Goal: Task Accomplishment & Management: Use online tool/utility

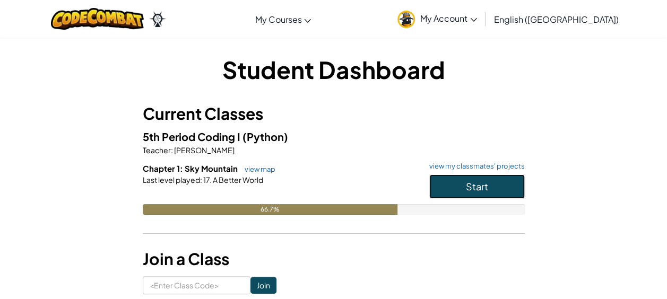
click at [489, 177] on button "Start" at bounding box center [477, 187] width 96 height 24
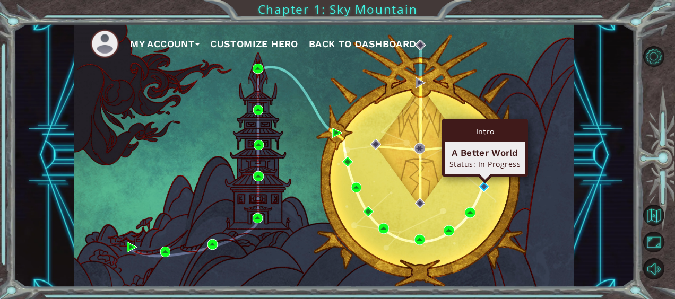
click at [483, 177] on div "Intro A Better World Status: In Progress" at bounding box center [485, 148] width 86 height 58
click at [484, 190] on img at bounding box center [484, 187] width 11 height 11
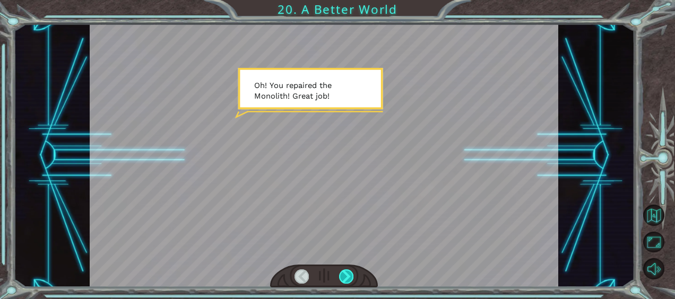
click at [346, 271] on div at bounding box center [346, 277] width 14 height 14
click at [347, 271] on div at bounding box center [346, 277] width 14 height 14
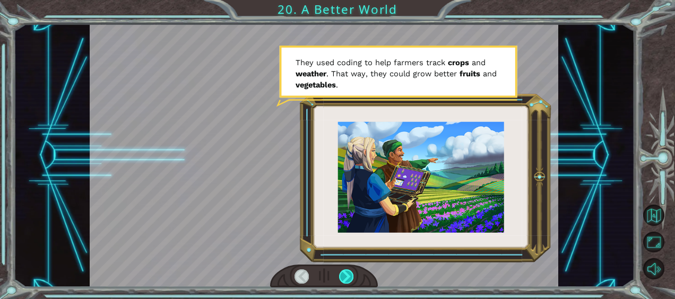
click at [350, 275] on div at bounding box center [346, 277] width 14 height 14
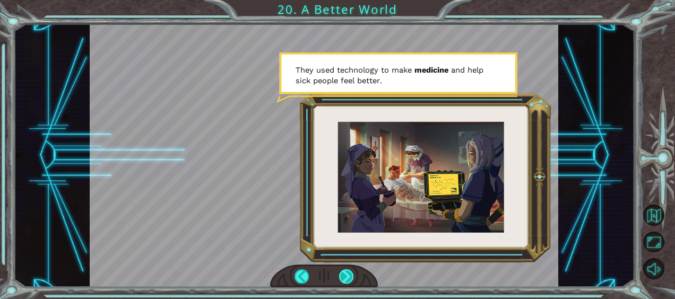
click at [350, 275] on div at bounding box center [346, 277] width 14 height 14
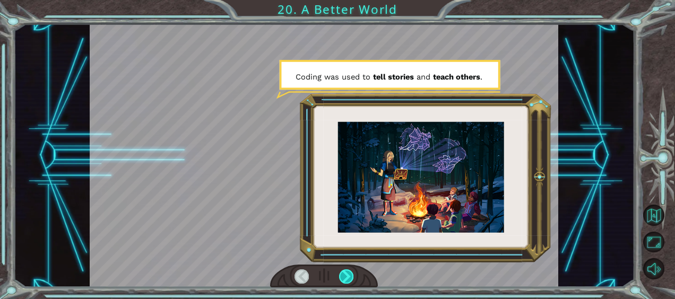
click at [350, 275] on div at bounding box center [346, 277] width 14 height 14
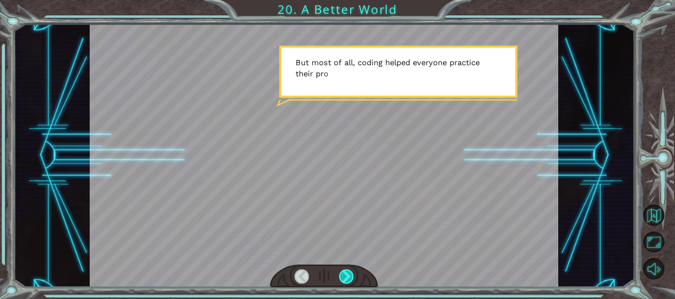
click at [350, 275] on div at bounding box center [346, 277] width 14 height 14
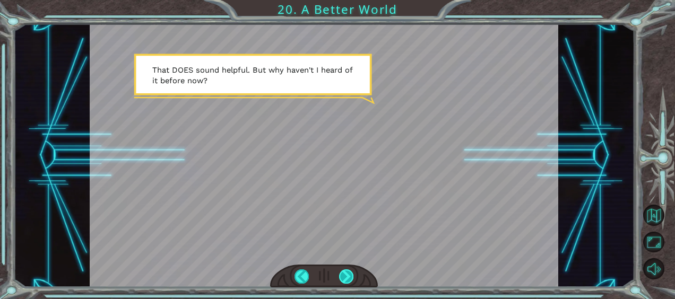
click at [350, 275] on div at bounding box center [346, 277] width 14 height 14
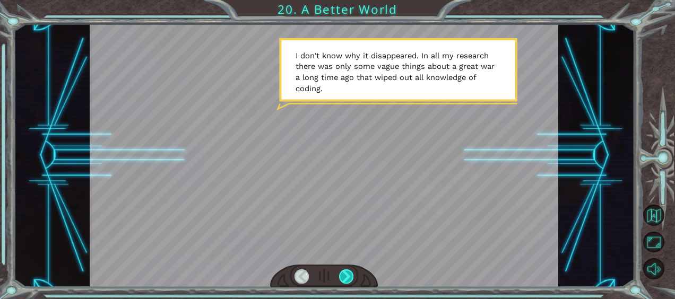
click at [350, 275] on div at bounding box center [346, 277] width 14 height 14
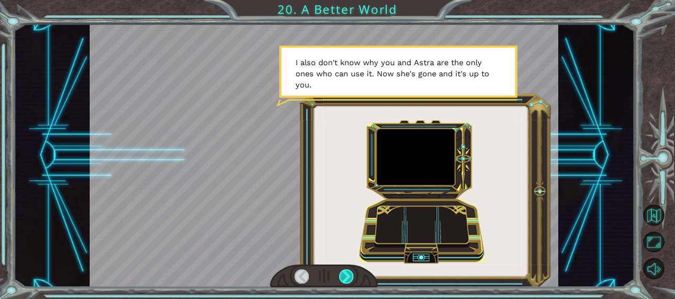
click at [350, 275] on div at bounding box center [346, 277] width 14 height 14
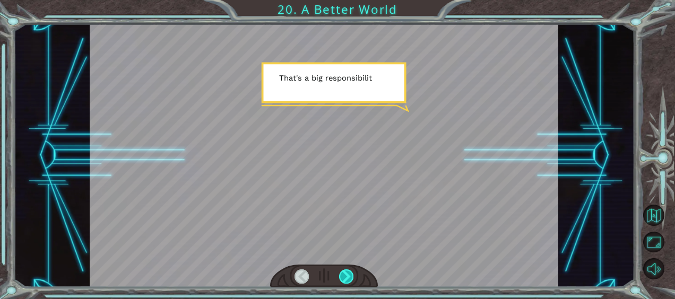
click at [350, 275] on div at bounding box center [346, 277] width 14 height 14
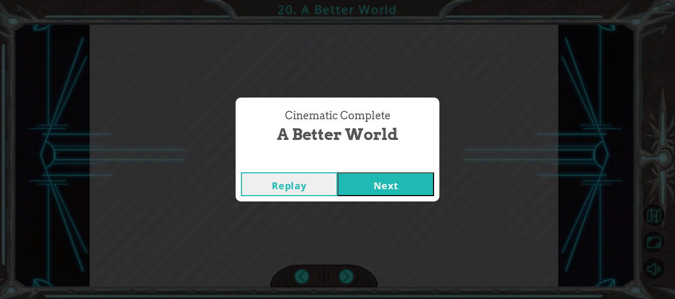
click at [400, 184] on button "Next" at bounding box center [386, 185] width 97 height 24
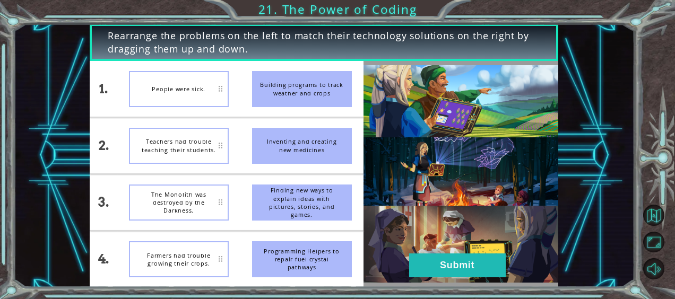
drag, startPoint x: 314, startPoint y: 144, endPoint x: 304, endPoint y: 140, distance: 10.5
click at [304, 140] on div "Inventing and creating new medicines" at bounding box center [302, 146] width 100 height 36
drag, startPoint x: 304, startPoint y: 140, endPoint x: 197, endPoint y: 90, distance: 118.5
click at [197, 90] on div "1. 2. 3. 4. People were sick. Teachers had trouble teaching their students. The…" at bounding box center [226, 174] width 273 height 226
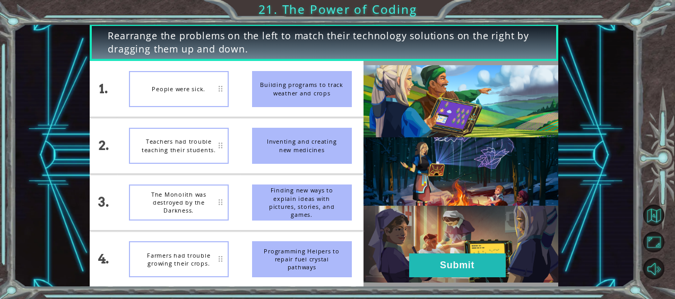
click at [293, 139] on div "Inventing and creating new medicines" at bounding box center [302, 146] width 100 height 36
click at [186, 81] on div "People were sick." at bounding box center [179, 89] width 100 height 36
click at [191, 88] on div "People were sick." at bounding box center [179, 89] width 100 height 36
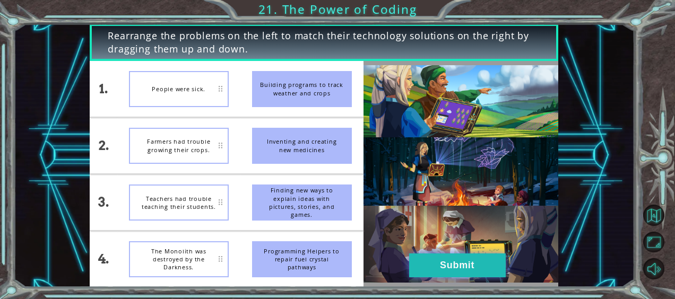
click at [440, 255] on button "Submit" at bounding box center [457, 266] width 97 height 24
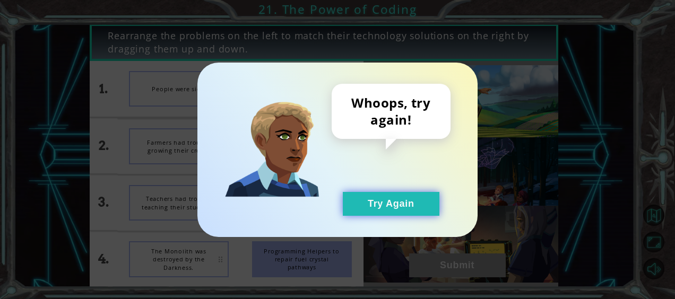
click at [409, 210] on button "Try Again" at bounding box center [391, 204] width 97 height 24
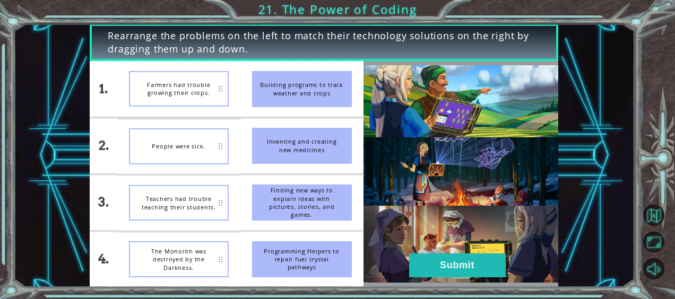
click at [483, 250] on img at bounding box center [461, 174] width 195 height 218
click at [461, 267] on button "Submit" at bounding box center [457, 266] width 97 height 24
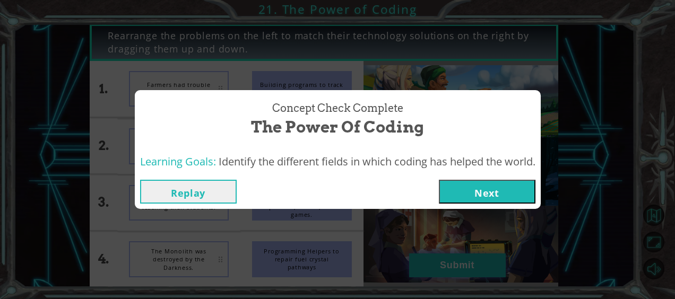
click at [496, 200] on button "Next" at bounding box center [487, 192] width 97 height 24
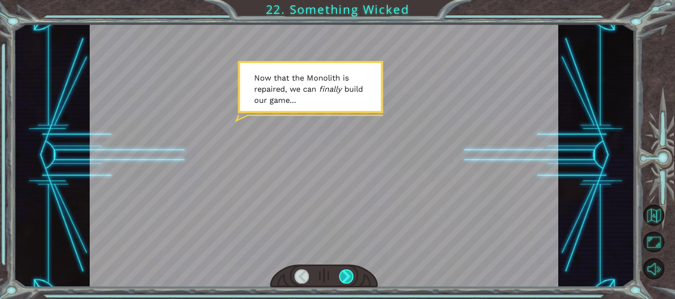
click at [349, 272] on div at bounding box center [346, 277] width 14 height 14
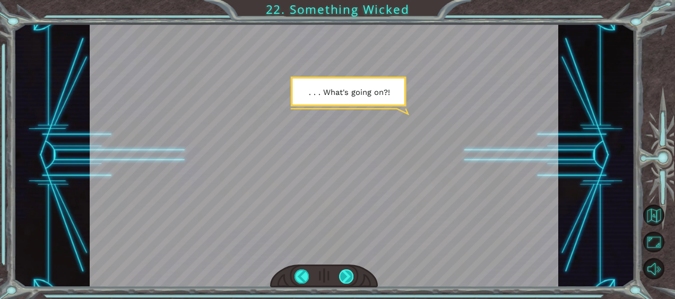
click at [349, 272] on div at bounding box center [346, 277] width 14 height 14
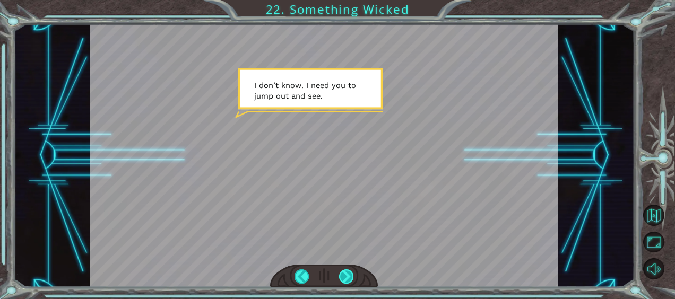
click at [349, 272] on div at bounding box center [346, 277] width 14 height 14
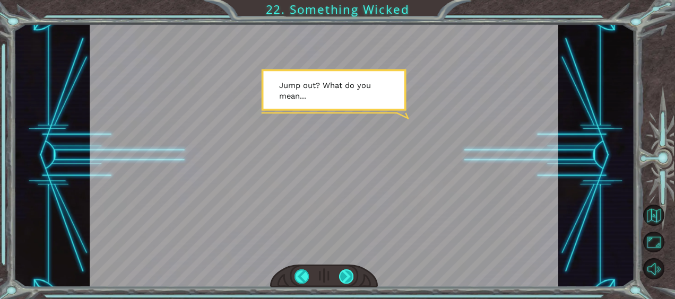
click at [349, 272] on div at bounding box center [346, 277] width 14 height 14
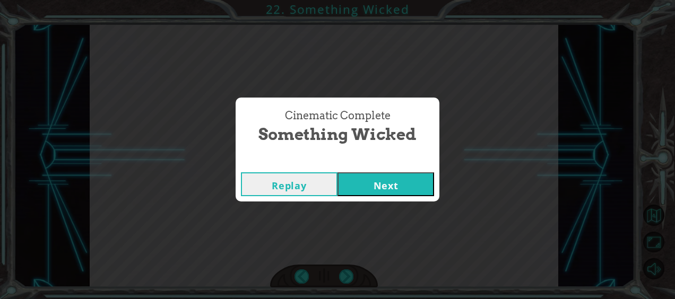
click at [379, 184] on button "Next" at bounding box center [386, 185] width 97 height 24
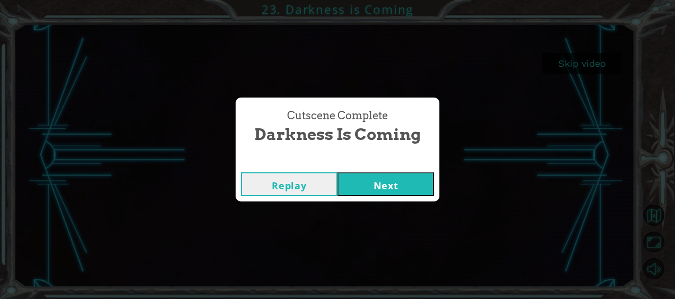
click at [592, 67] on div "Cutscene Complete Darkness is Coming Replay Next" at bounding box center [337, 149] width 675 height 299
click at [386, 194] on button "Next" at bounding box center [386, 185] width 97 height 24
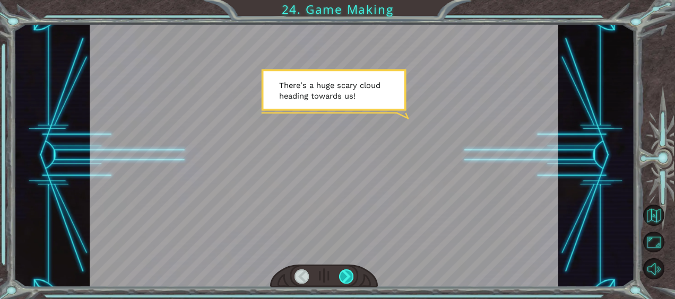
click at [350, 280] on div at bounding box center [346, 277] width 14 height 14
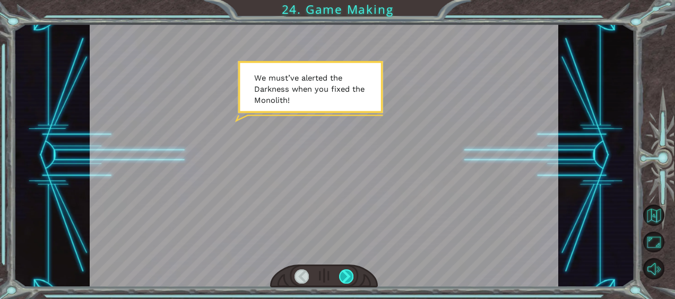
click at [350, 280] on div at bounding box center [346, 277] width 14 height 14
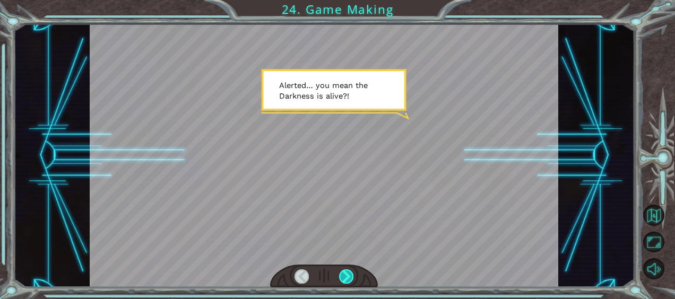
click at [350, 280] on div at bounding box center [346, 277] width 14 height 14
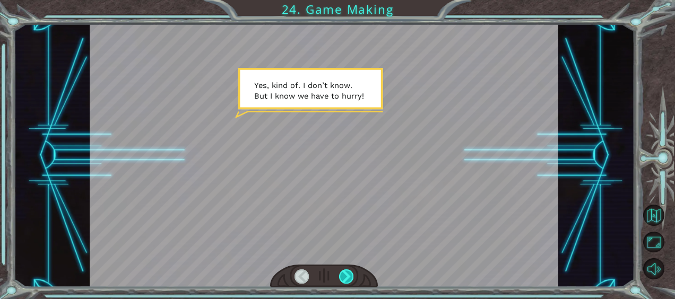
click at [350, 280] on div at bounding box center [346, 277] width 14 height 14
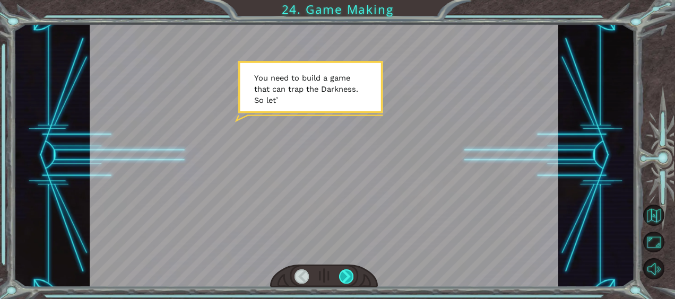
click at [350, 280] on div at bounding box center [346, 277] width 14 height 14
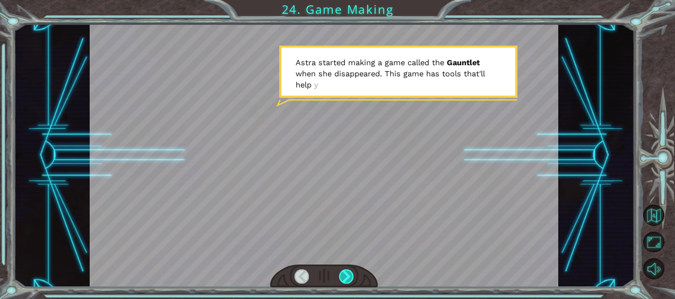
click at [350, 280] on div at bounding box center [346, 277] width 14 height 14
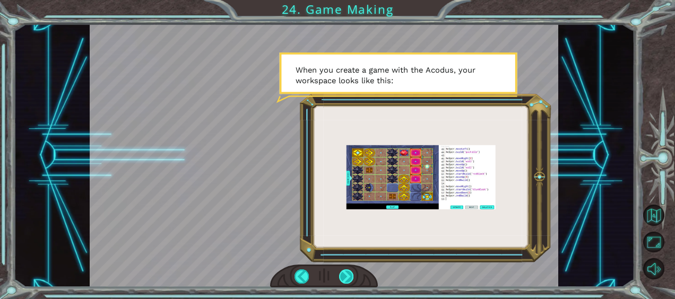
click at [350, 280] on div at bounding box center [346, 277] width 14 height 14
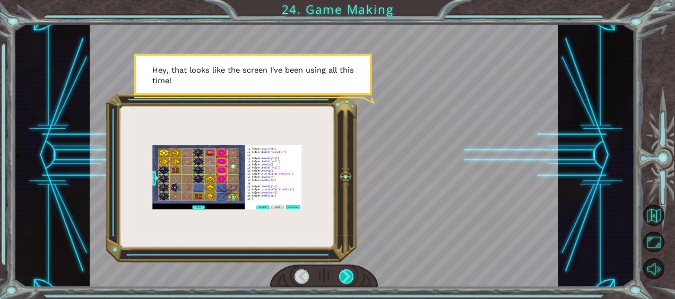
click at [350, 280] on div at bounding box center [346, 277] width 14 height 14
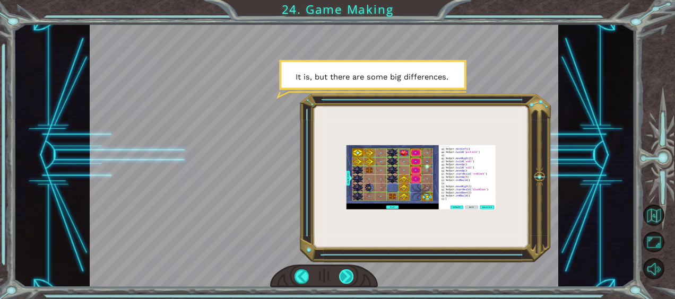
click at [350, 280] on div at bounding box center [346, 277] width 14 height 14
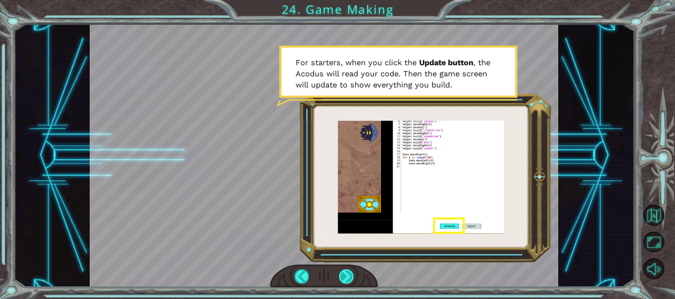
click at [346, 273] on div at bounding box center [346, 277] width 14 height 14
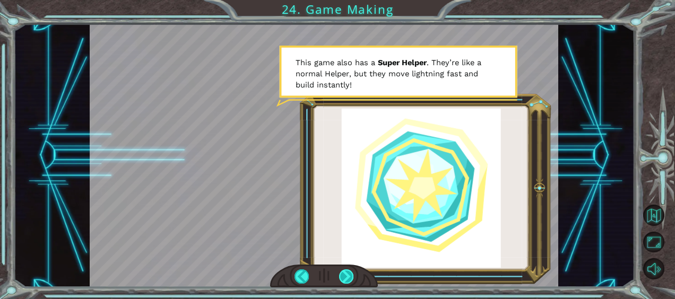
click at [346, 273] on div at bounding box center [346, 277] width 14 height 14
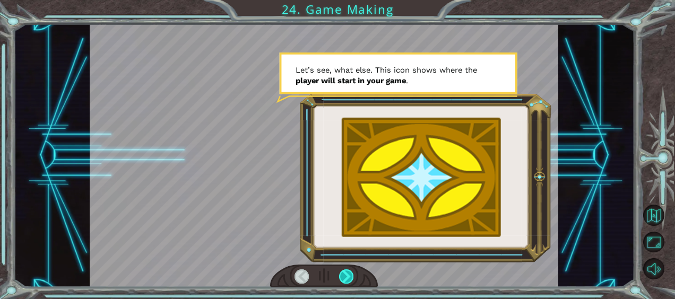
click at [346, 273] on div at bounding box center [346, 277] width 14 height 14
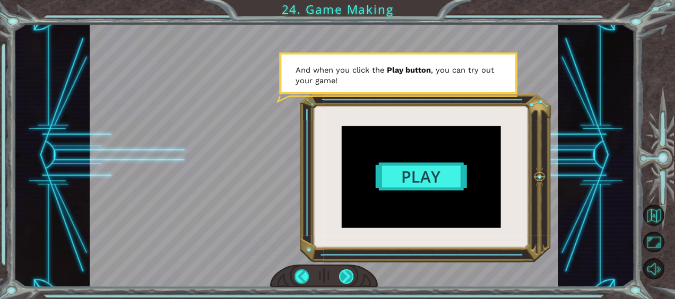
click at [345, 276] on div at bounding box center [346, 277] width 14 height 14
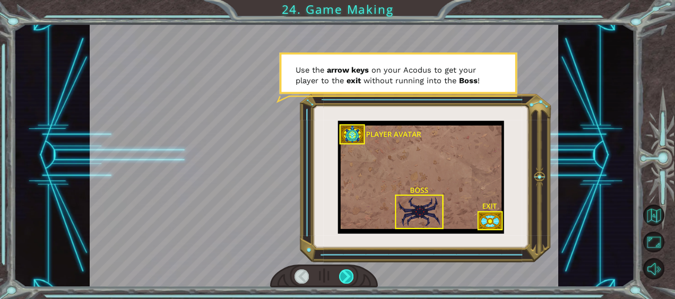
click at [345, 276] on div at bounding box center [346, 277] width 14 height 14
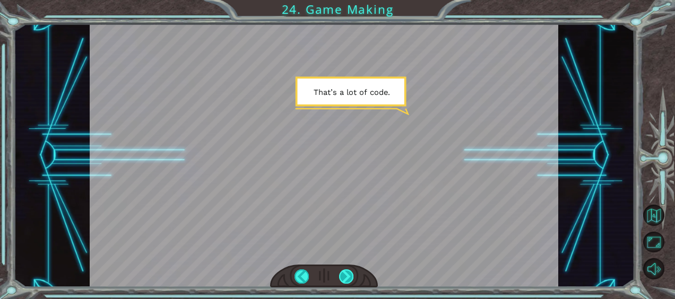
click at [345, 276] on div at bounding box center [346, 277] width 14 height 14
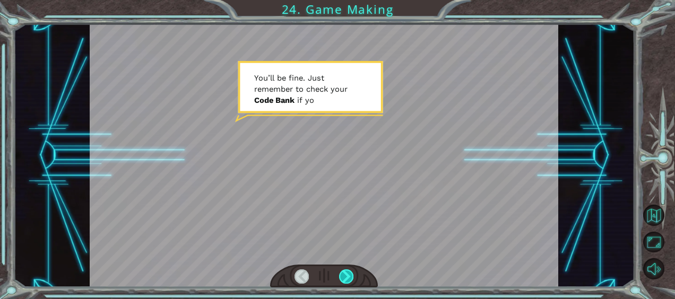
click at [345, 276] on div at bounding box center [346, 277] width 14 height 14
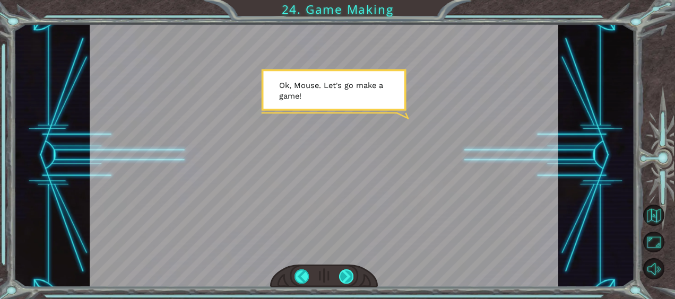
click at [345, 276] on div at bounding box center [346, 277] width 14 height 14
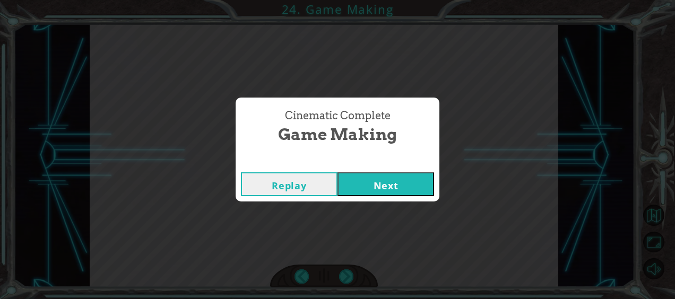
click at [360, 186] on button "Next" at bounding box center [386, 185] width 97 height 24
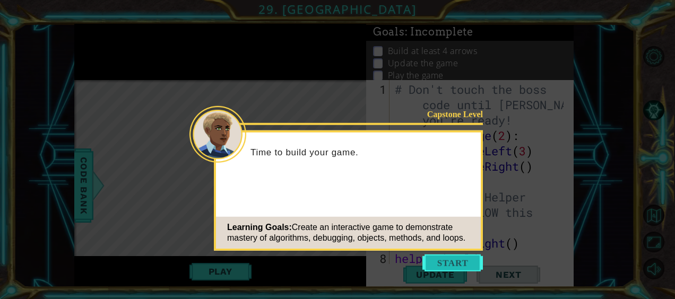
click at [461, 258] on button "Start" at bounding box center [453, 263] width 61 height 17
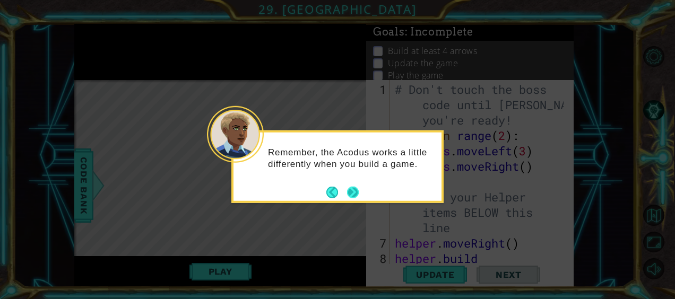
click at [351, 194] on button "Next" at bounding box center [353, 192] width 14 height 14
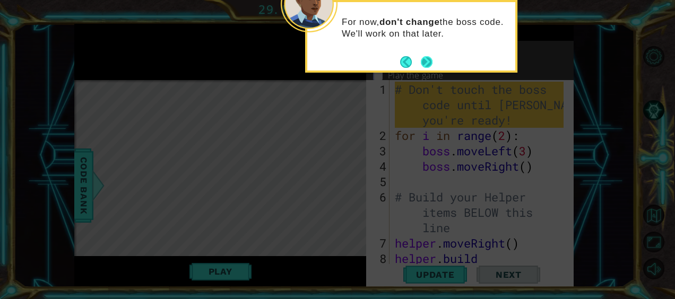
click at [424, 61] on button "Next" at bounding box center [426, 62] width 14 height 14
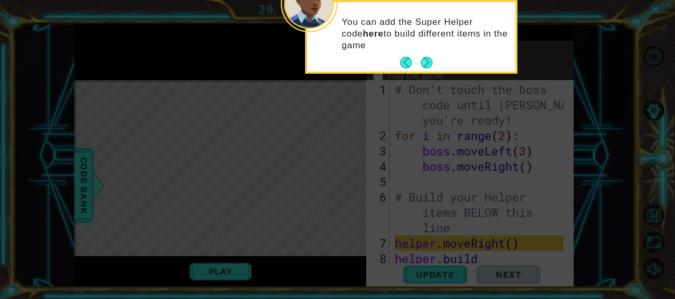
click at [424, 61] on button "Next" at bounding box center [427, 63] width 20 height 20
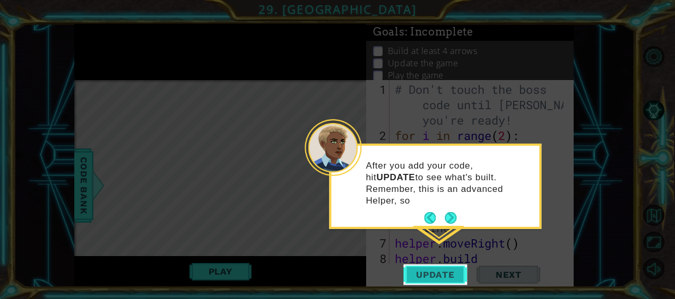
click at [421, 270] on span "Update" at bounding box center [436, 275] width 60 height 11
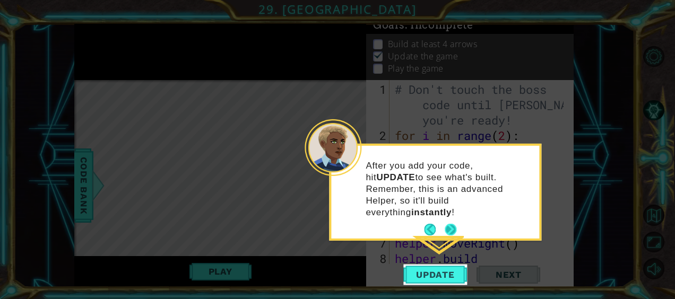
click at [449, 223] on button "Next" at bounding box center [450, 229] width 13 height 13
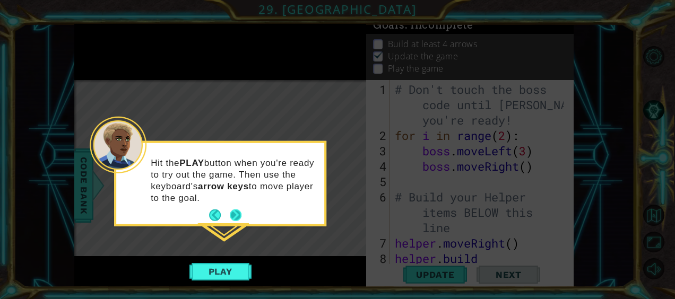
click at [237, 201] on p "Hit the PLAY button when you're ready to try out the game. Then use the keyboar…" at bounding box center [234, 180] width 166 height 47
click at [234, 209] on footer at bounding box center [225, 216] width 32 height 16
click at [238, 220] on button "Next" at bounding box center [235, 215] width 19 height 19
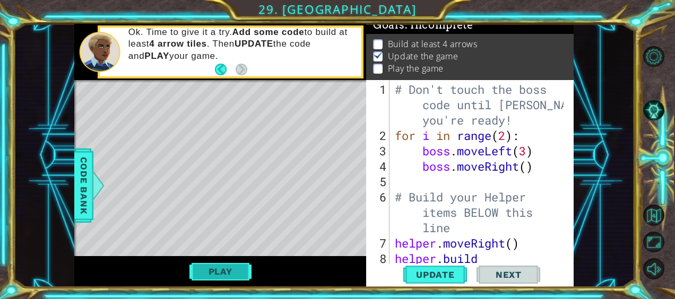
click at [239, 268] on button "Play" at bounding box center [221, 272] width 62 height 20
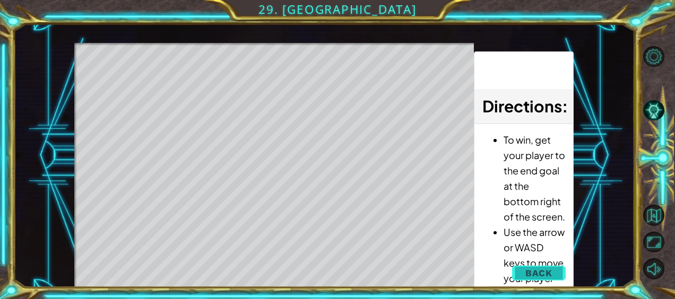
click at [548, 264] on button "Back" at bounding box center [539, 273] width 54 height 21
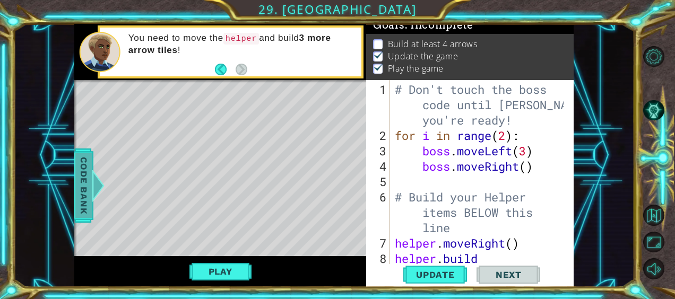
click at [84, 192] on span "Code Bank" at bounding box center [83, 185] width 17 height 65
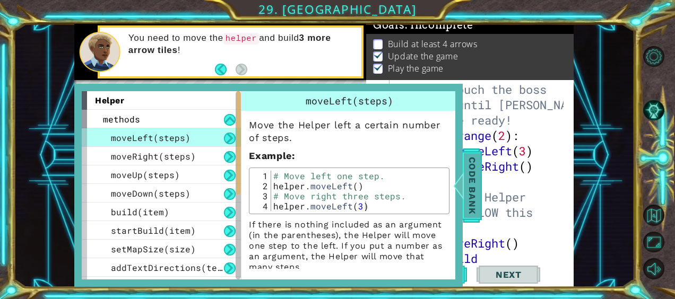
click at [466, 186] on span "Code Bank" at bounding box center [472, 185] width 17 height 65
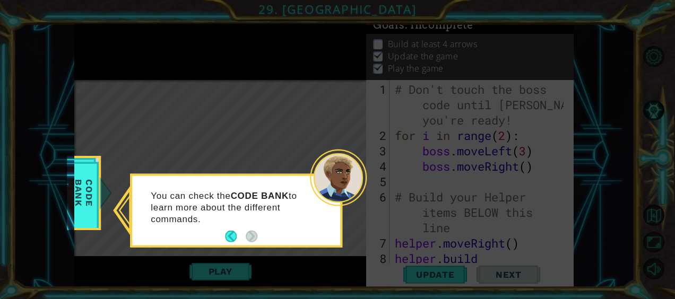
scroll to position [0, 0]
click at [236, 234] on button "Back" at bounding box center [235, 237] width 21 height 12
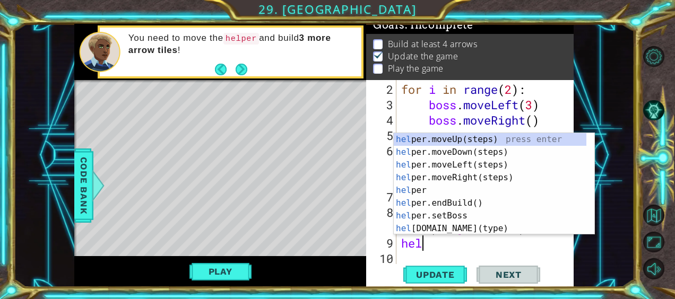
type textarea "help"
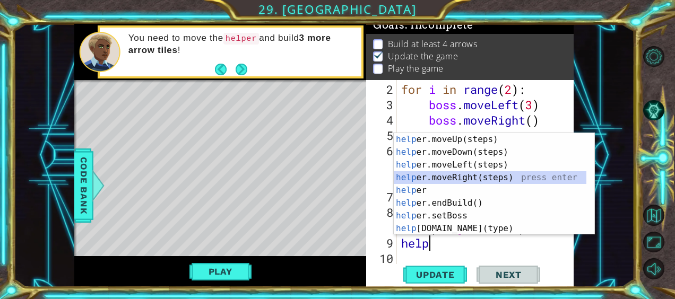
click at [454, 177] on div "help er.moveUp(steps) press enter help er.moveDown(steps) press enter help er.m…" at bounding box center [490, 196] width 193 height 127
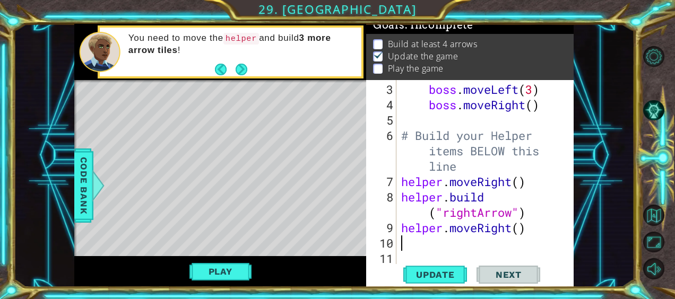
scroll to position [62, 0]
click at [443, 272] on span "Update" at bounding box center [436, 275] width 60 height 11
click at [221, 272] on button "Play" at bounding box center [221, 272] width 62 height 20
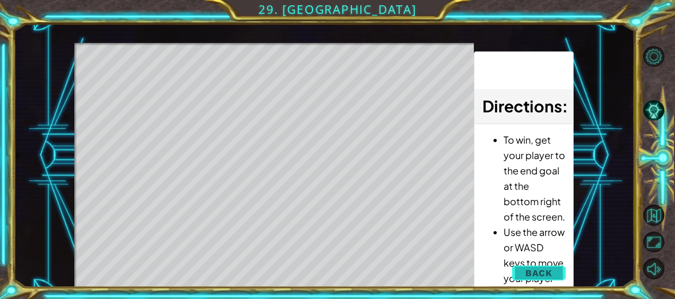
click at [538, 267] on button "Back" at bounding box center [539, 273] width 54 height 21
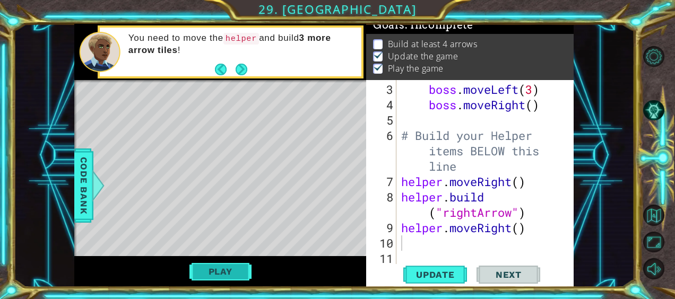
click at [220, 272] on button "Play" at bounding box center [221, 272] width 62 height 20
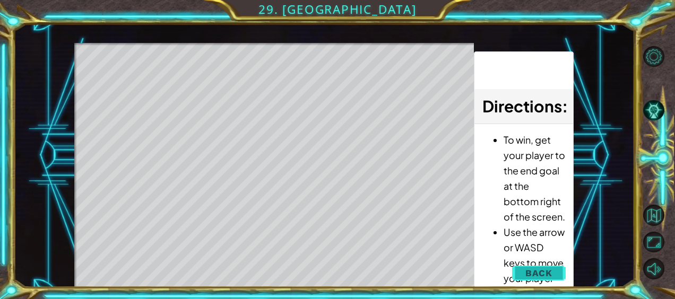
click at [541, 268] on span "Back" at bounding box center [539, 273] width 27 height 11
